Goal: Task Accomplishment & Management: Manage account settings

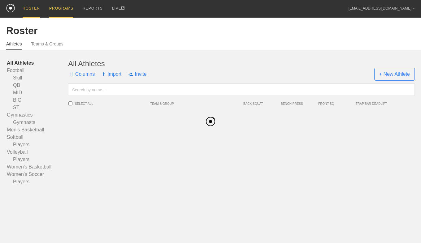
click at [56, 6] on div "PROGRAMS" at bounding box center [61, 9] width 24 height 18
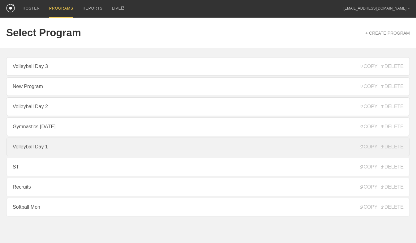
click at [24, 151] on link "Volleyball Day 1" at bounding box center [208, 147] width 404 height 19
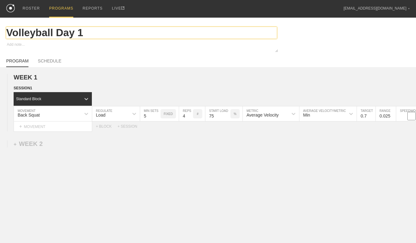
click at [69, 35] on input "Volleyball Day 1" at bounding box center [141, 33] width 271 height 12
type textarea "x"
type input "Volleyball Da 1"
type textarea "x"
type input "Volleyball D 1"
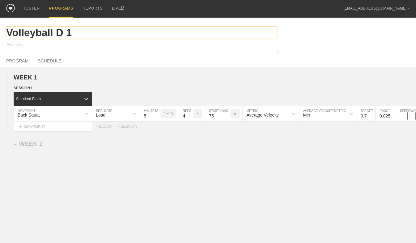
type textarea "x"
type input "Volleyball 1"
type textarea "x"
type input "Volleyball I 1"
type textarea "x"
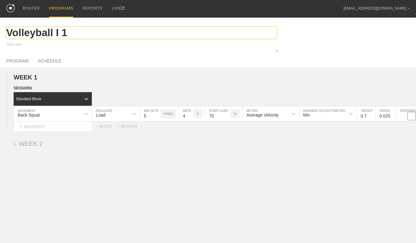
type input "Volleyball In 1"
type textarea "x"
type input "Volleyball In 1"
type textarea "x"
type input "Volleyball In s 1"
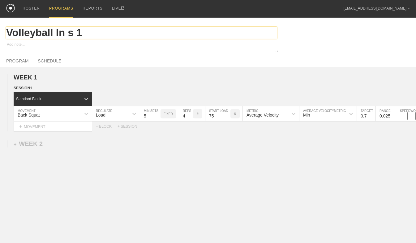
type textarea "x"
type input "Volleyball In se 1"
type textarea "x"
type input "Volleyball In sea 1"
type textarea "x"
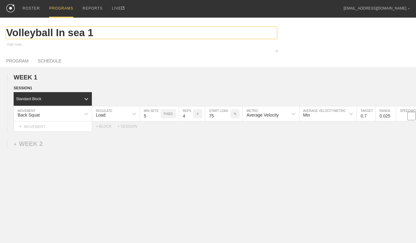
type input "Volleyball In seas 1"
type textarea "x"
type input "Volleyball In seaso 1"
type textarea "x"
type input "Volleyball In season 1"
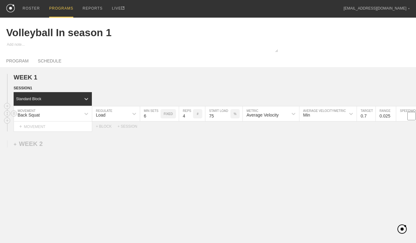
type input "6"
click at [157, 116] on input "6" at bounding box center [150, 113] width 20 height 15
type input "3"
click at [191, 119] on input "3" at bounding box center [186, 113] width 14 height 15
click at [366, 118] on input "0.7" at bounding box center [366, 113] width 19 height 15
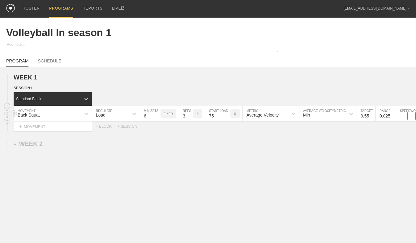
type input "0.55"
click at [389, 119] on input "0.025" at bounding box center [386, 113] width 20 height 15
type input "0.05"
click at [343, 151] on div "WEEK 1 DUPLICATE DELETE SESSION 1 Standard Block DUPLICATE INSERT MOVEMENT AFTE…" at bounding box center [208, 153] width 416 height 173
click at [46, 61] on link "SCHEDULE" at bounding box center [50, 62] width 24 height 9
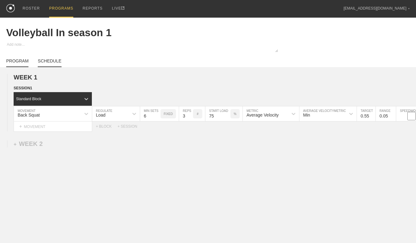
type textarea "x"
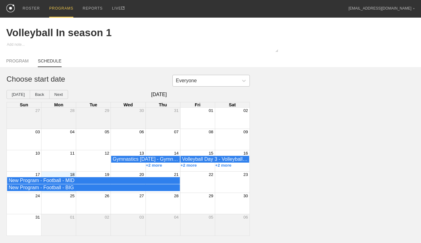
click at [199, 84] on div "Everyone" at bounding box center [206, 80] width 66 height 9
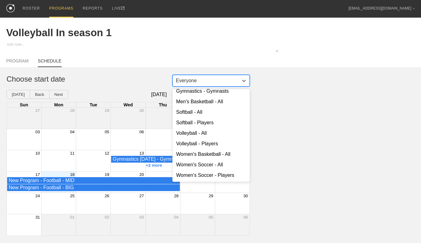
scroll to position [93, 0]
click at [200, 144] on div "Volleyball - Players" at bounding box center [210, 144] width 77 height 11
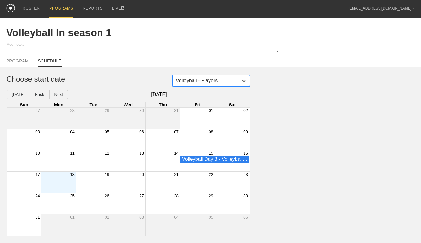
click at [64, 177] on div "18" at bounding box center [58, 175] width 35 height 6
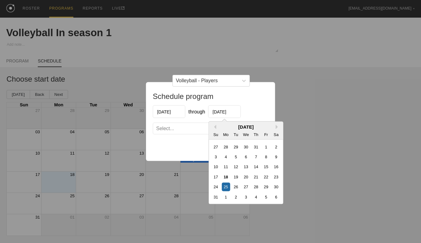
click at [220, 111] on input "[DATE]" at bounding box center [224, 112] width 32 height 13
click at [234, 176] on div "19" at bounding box center [235, 177] width 8 height 8
type input "[DATE]"
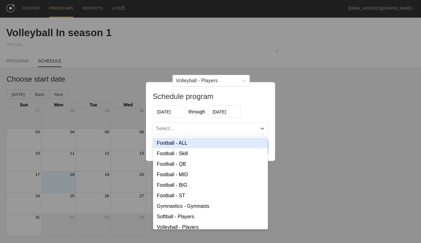
click at [233, 130] on div "Select..." at bounding box center [205, 129] width 104 height 6
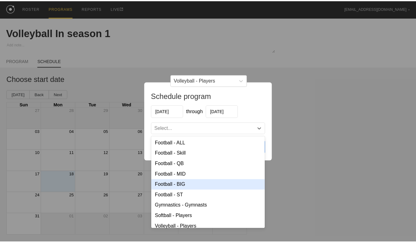
scroll to position [18, 0]
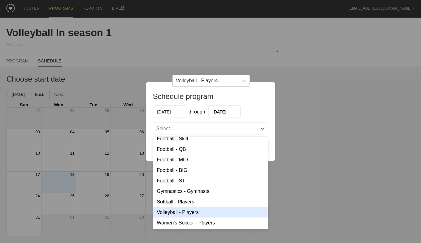
click at [192, 212] on div "Volleyball - Players" at bounding box center [210, 212] width 115 height 11
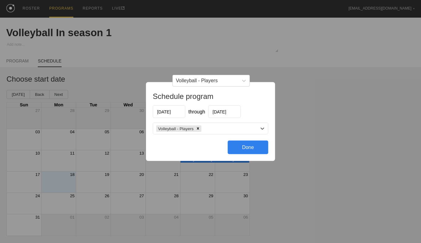
click at [236, 148] on div "Done" at bounding box center [248, 148] width 41 height 14
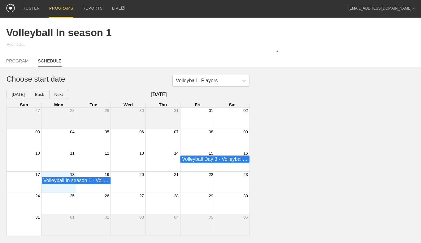
click at [218, 162] on div "Volleyball Day 3 - Volleyball - Players" at bounding box center [215, 160] width 66 height 6
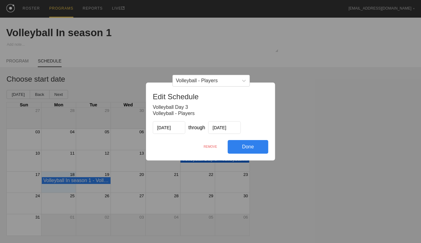
click at [211, 148] on div "REMOVE" at bounding box center [210, 146] width 35 height 13
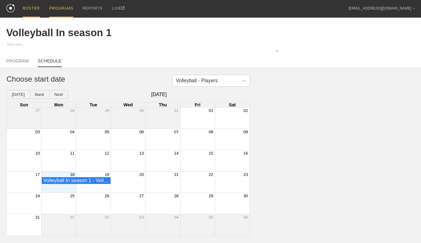
drag, startPoint x: 32, startPoint y: 6, endPoint x: 36, endPoint y: 9, distance: 5.3
click at [32, 6] on div "ROSTER" at bounding box center [31, 9] width 17 height 18
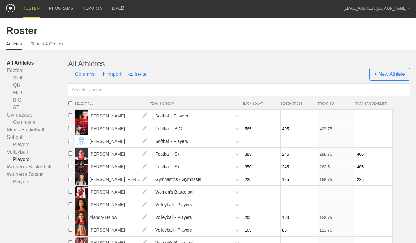
click at [23, 160] on link "Players" at bounding box center [37, 159] width 61 height 7
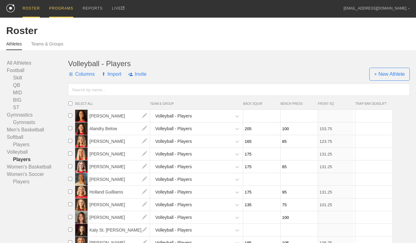
click at [60, 5] on div "PROGRAMS" at bounding box center [61, 9] width 24 height 18
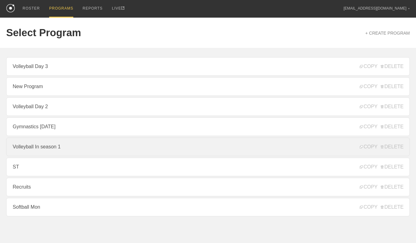
click at [51, 147] on link "Volleyball In season 1" at bounding box center [208, 147] width 404 height 19
type textarea "x"
